Goal: Entertainment & Leisure: Consume media (video, audio)

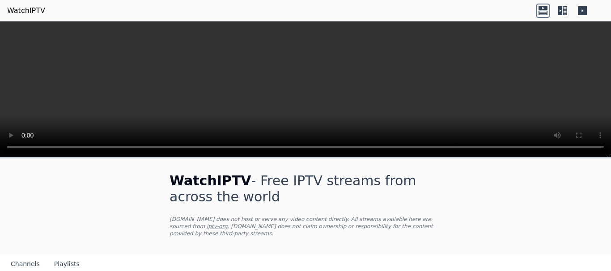
click at [547, 91] on video at bounding box center [305, 89] width 611 height 136
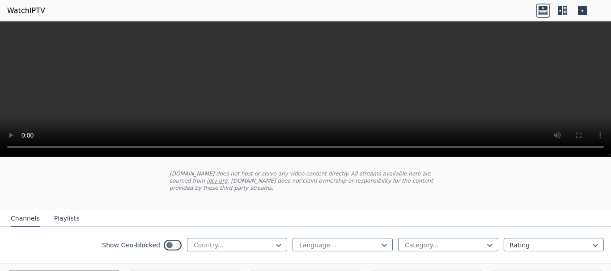
scroll to position [89, 0]
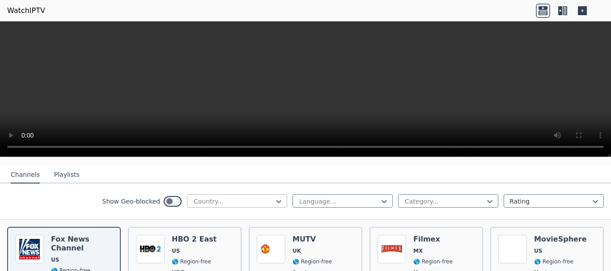
click at [193, 197] on input "text" at bounding box center [194, 201] width 2 height 9
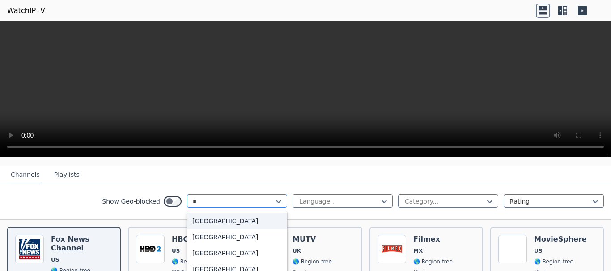
type input "**"
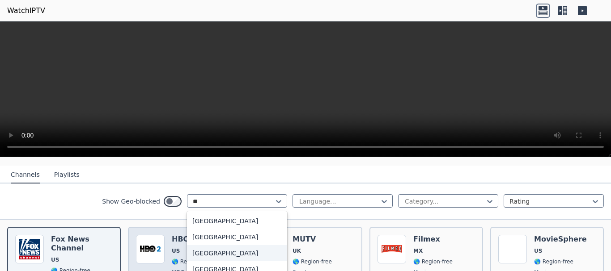
click at [208, 246] on div "[GEOGRAPHIC_DATA]" at bounding box center [237, 253] width 100 height 16
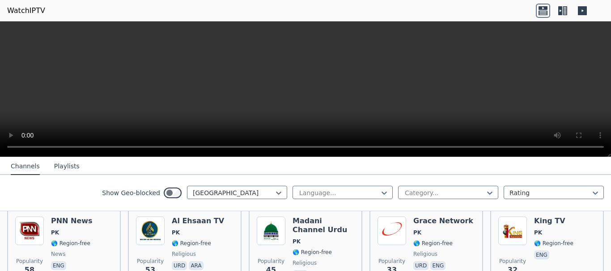
scroll to position [268, 0]
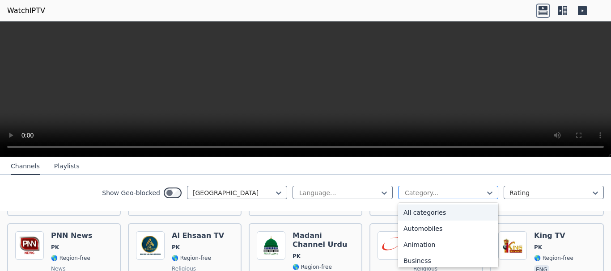
click at [409, 192] on div at bounding box center [444, 193] width 81 height 9
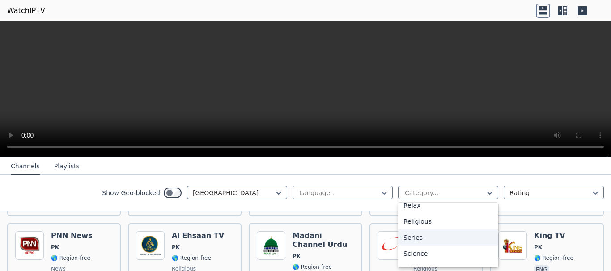
scroll to position [358, 0]
click at [429, 239] on div "Sports" at bounding box center [448, 241] width 100 height 16
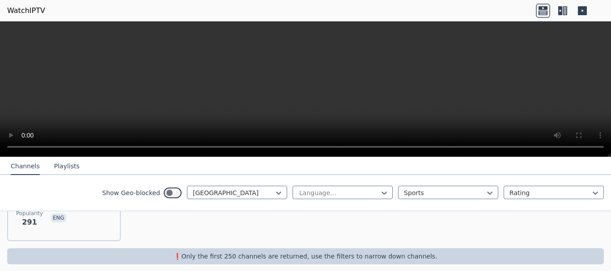
scroll to position [111, 0]
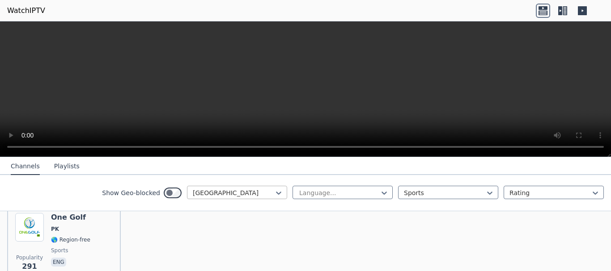
click at [251, 191] on div at bounding box center [233, 193] width 81 height 9
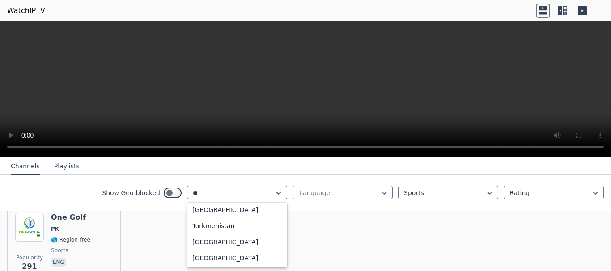
scroll to position [244, 0]
type input "***"
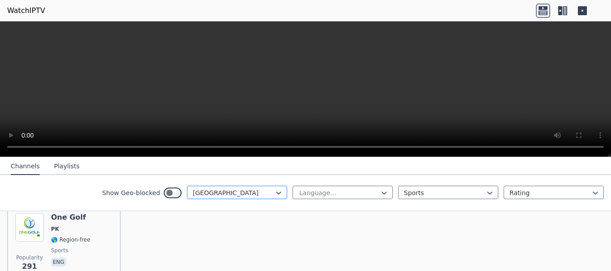
click at [250, 193] on div at bounding box center [233, 193] width 81 height 9
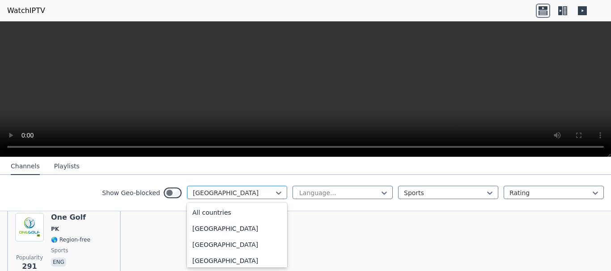
click at [250, 193] on div at bounding box center [233, 193] width 81 height 9
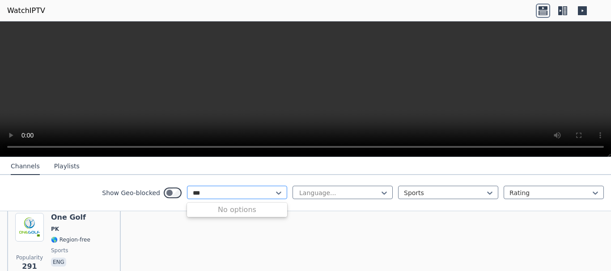
type input "**"
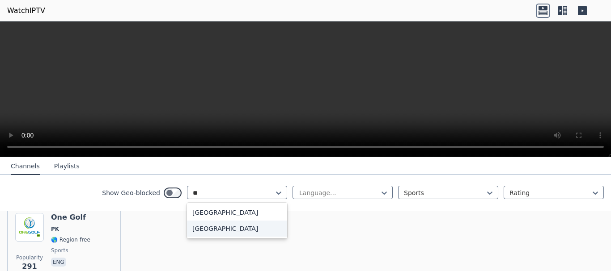
click at [249, 229] on div "[GEOGRAPHIC_DATA]" at bounding box center [237, 229] width 100 height 16
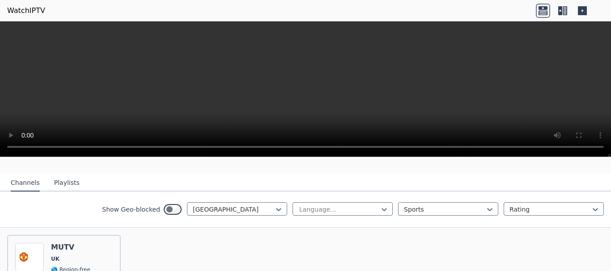
scroll to position [67, 0]
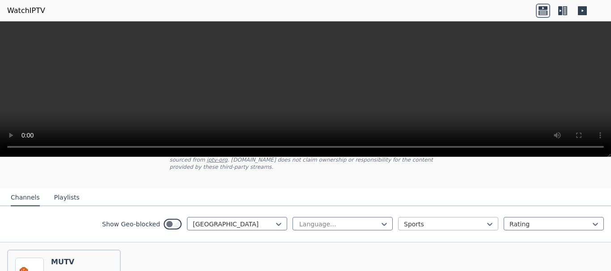
click at [404, 220] on input "text" at bounding box center [405, 224] width 2 height 9
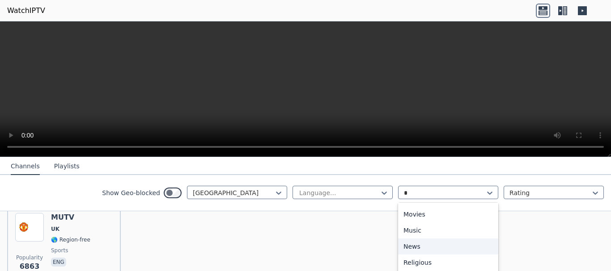
scroll to position [95, 0]
type input "**"
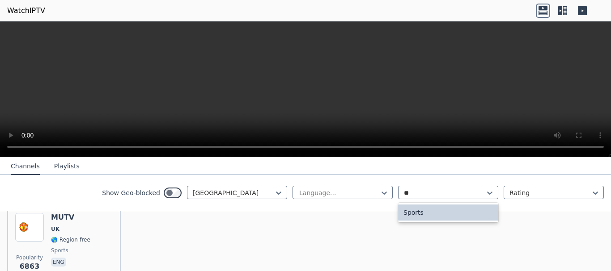
click at [416, 215] on div "Sports" at bounding box center [448, 213] width 100 height 16
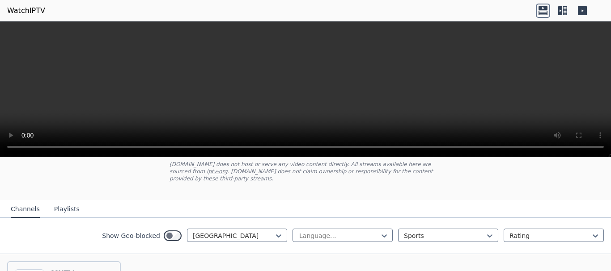
scroll to position [156, 0]
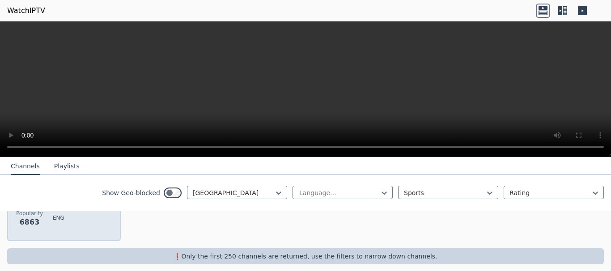
click at [78, 214] on span "eng" at bounding box center [70, 219] width 39 height 11
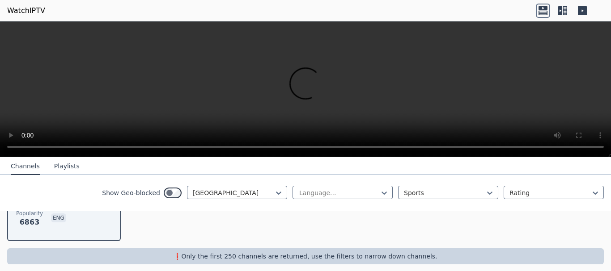
click at [561, 11] on icon at bounding box center [560, 10] width 4 height 9
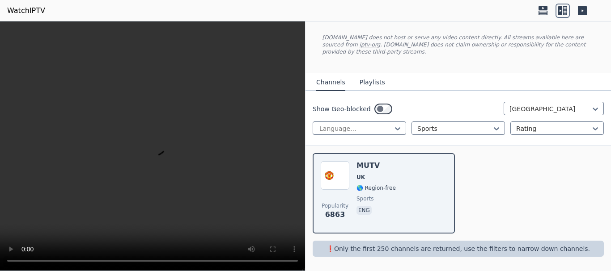
scroll to position [39, 0]
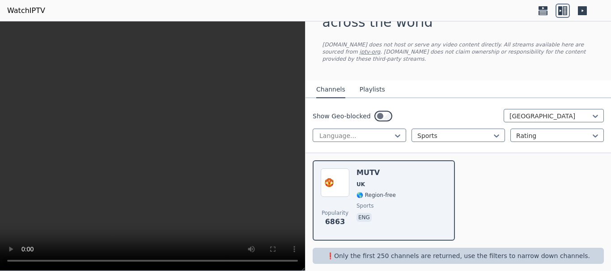
click at [581, 12] on icon at bounding box center [582, 10] width 9 height 9
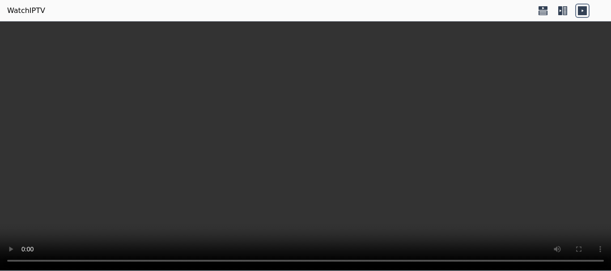
click at [461, 109] on video at bounding box center [305, 146] width 611 height 250
click at [198, 173] on video at bounding box center [305, 146] width 611 height 250
click at [558, 12] on icon at bounding box center [560, 10] width 4 height 9
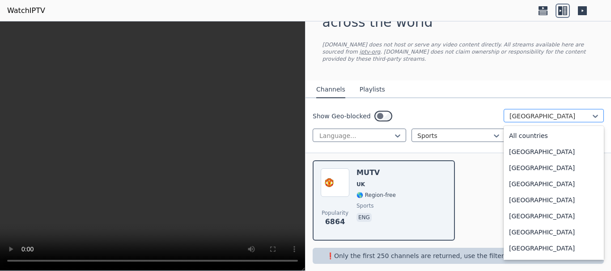
click at [517, 112] on div at bounding box center [549, 116] width 81 height 9
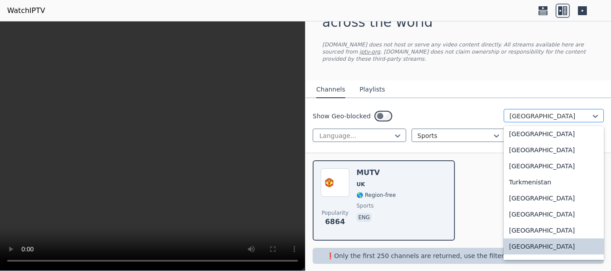
type input "*"
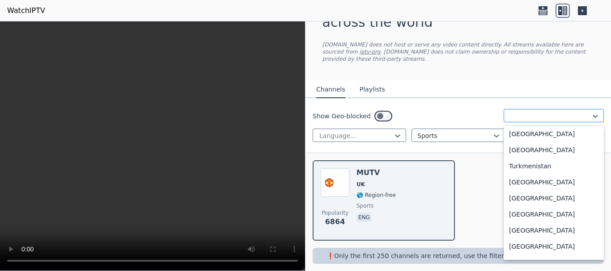
click at [527, 112] on div at bounding box center [549, 116] width 81 height 9
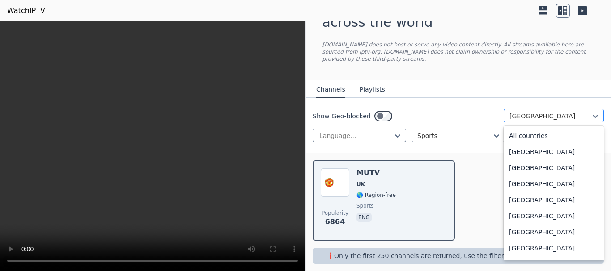
scroll to position [3036, 0]
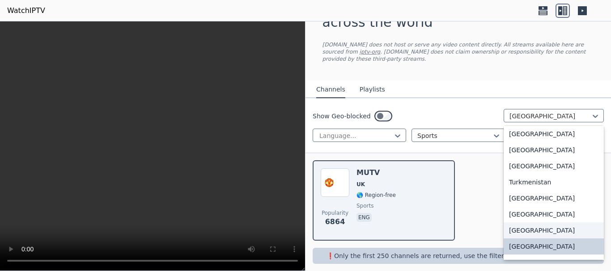
click at [531, 223] on div "[GEOGRAPHIC_DATA]" at bounding box center [553, 231] width 100 height 16
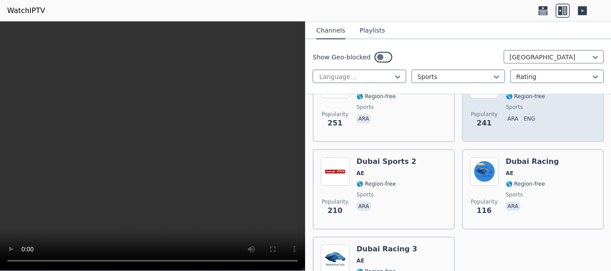
scroll to position [389, 0]
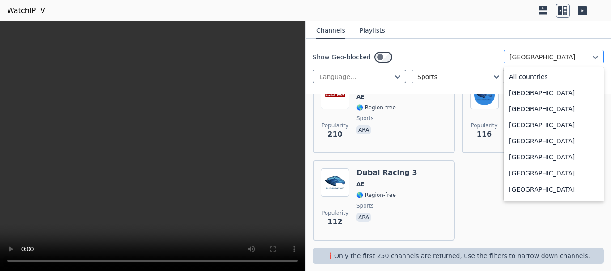
click at [522, 58] on div at bounding box center [549, 57] width 81 height 9
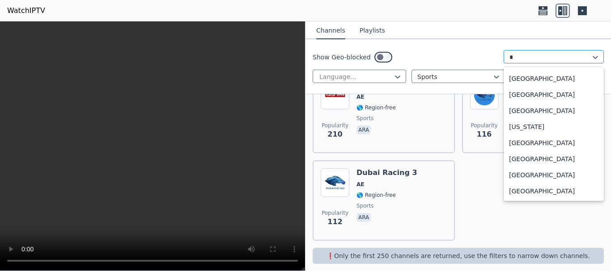
scroll to position [313, 0]
type input "**"
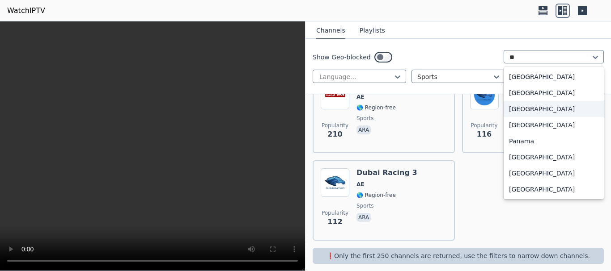
click at [514, 111] on div "[GEOGRAPHIC_DATA]" at bounding box center [553, 109] width 100 height 16
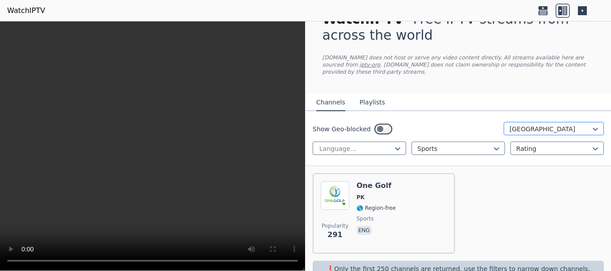
scroll to position [39, 0]
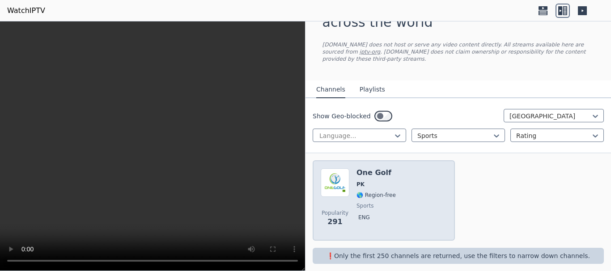
click at [393, 174] on div "Popularity 291 One Golf PK 🌎 Region-free sports eng" at bounding box center [384, 201] width 126 height 64
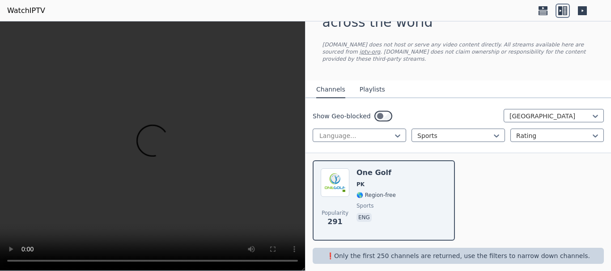
click at [367, 83] on button "Playlists" at bounding box center [371, 89] width 25 height 17
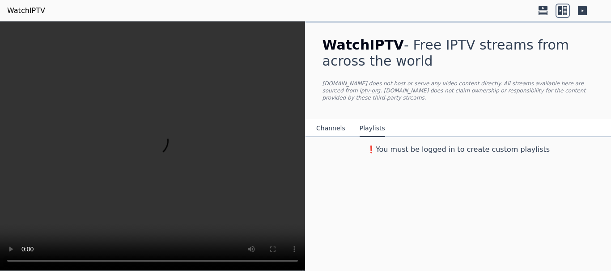
scroll to position [0, 0]
click at [336, 126] on button "Channels" at bounding box center [330, 128] width 29 height 17
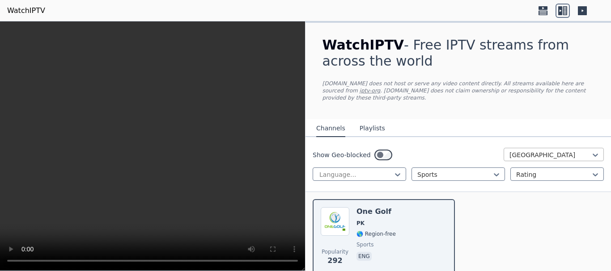
click at [523, 151] on div at bounding box center [549, 155] width 81 height 9
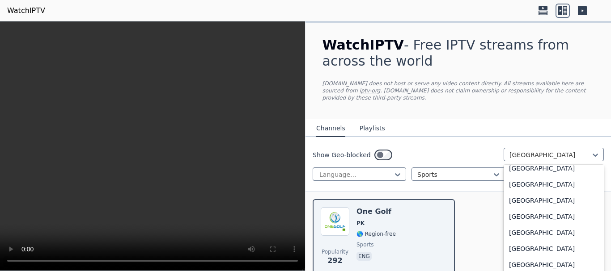
scroll to position [3128, 0]
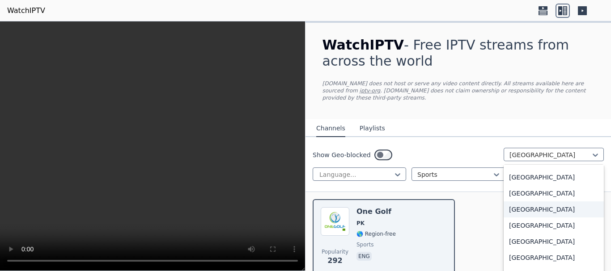
click at [527, 202] on div "[GEOGRAPHIC_DATA]" at bounding box center [553, 210] width 100 height 16
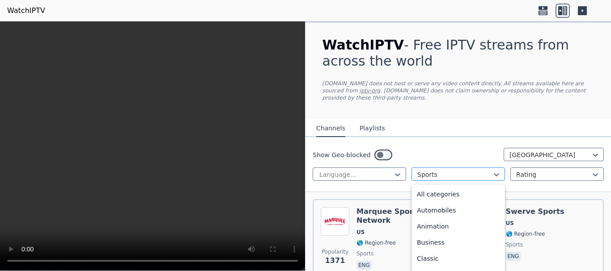
click at [417, 170] on input "text" at bounding box center [418, 174] width 2 height 9
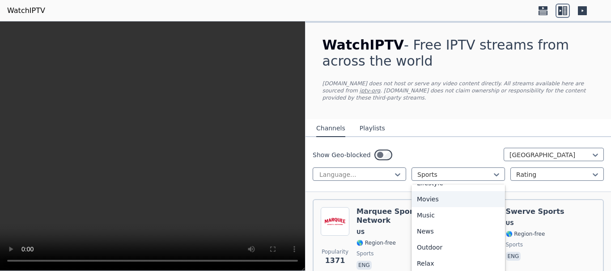
scroll to position [224, 0]
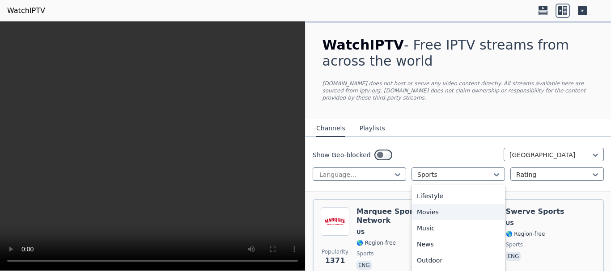
click at [443, 205] on div "Movies" at bounding box center [457, 212] width 93 height 16
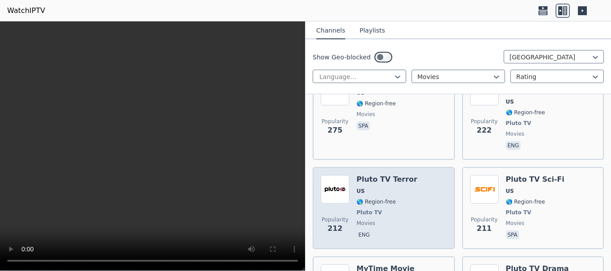
scroll to position [1431, 0]
